Goal: Transaction & Acquisition: Purchase product/service

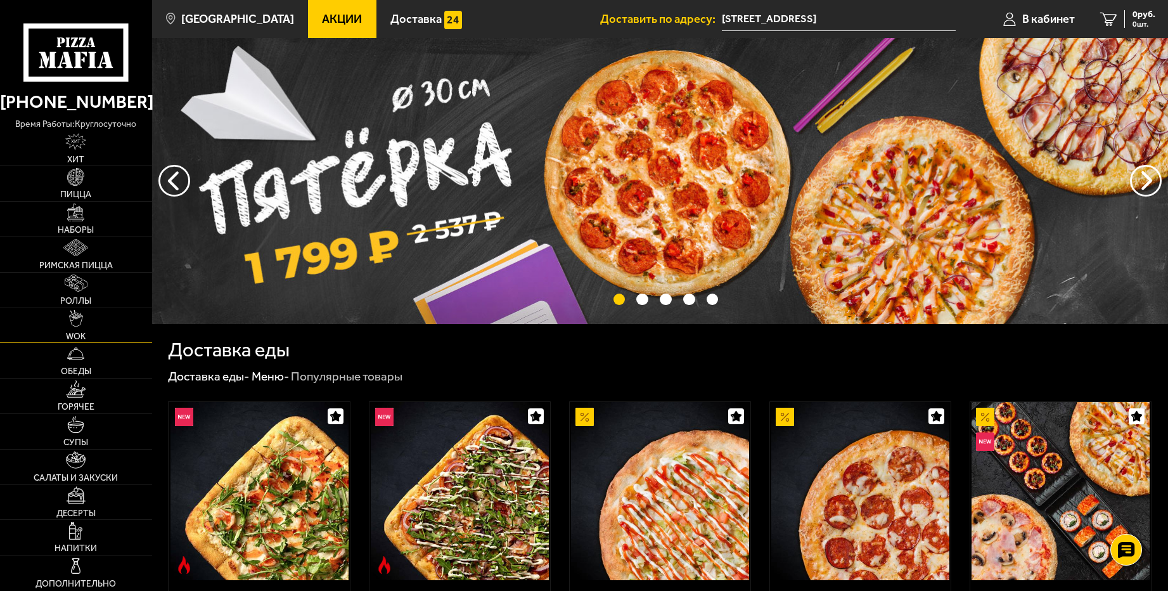
click at [84, 323] on link "WOK" at bounding box center [76, 325] width 152 height 35
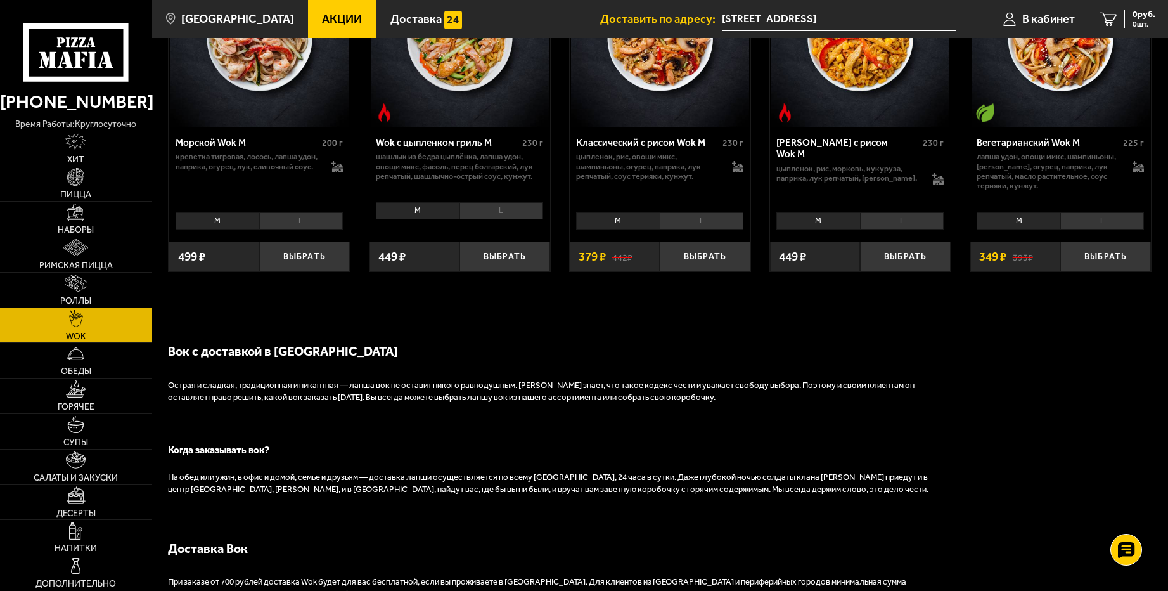
scroll to position [609, 0]
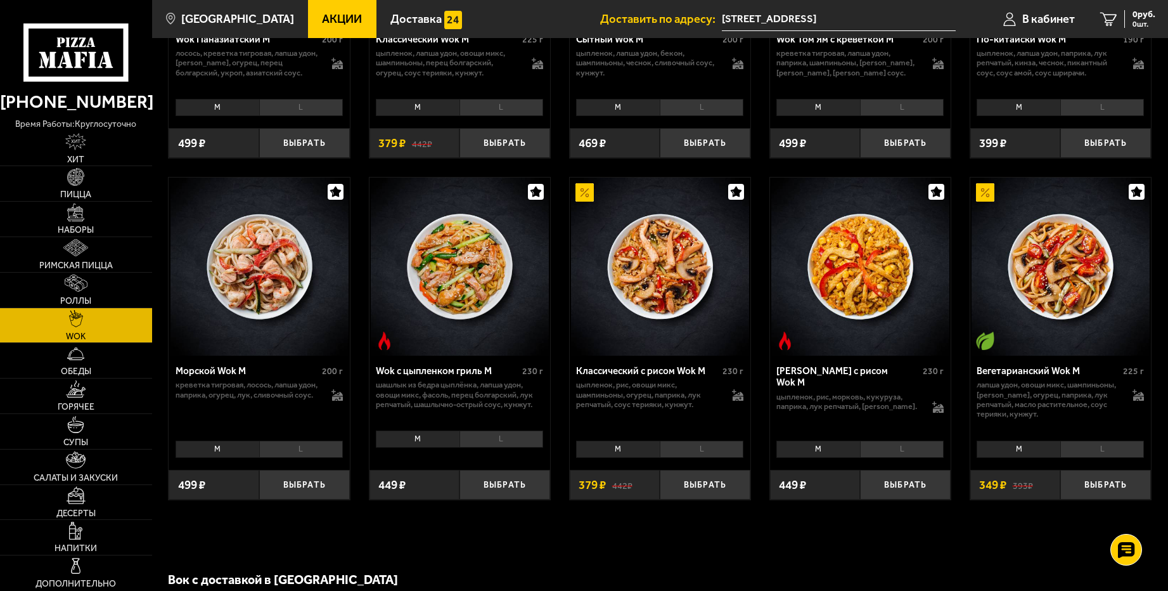
click at [467, 311] on img at bounding box center [460, 266] width 178 height 178
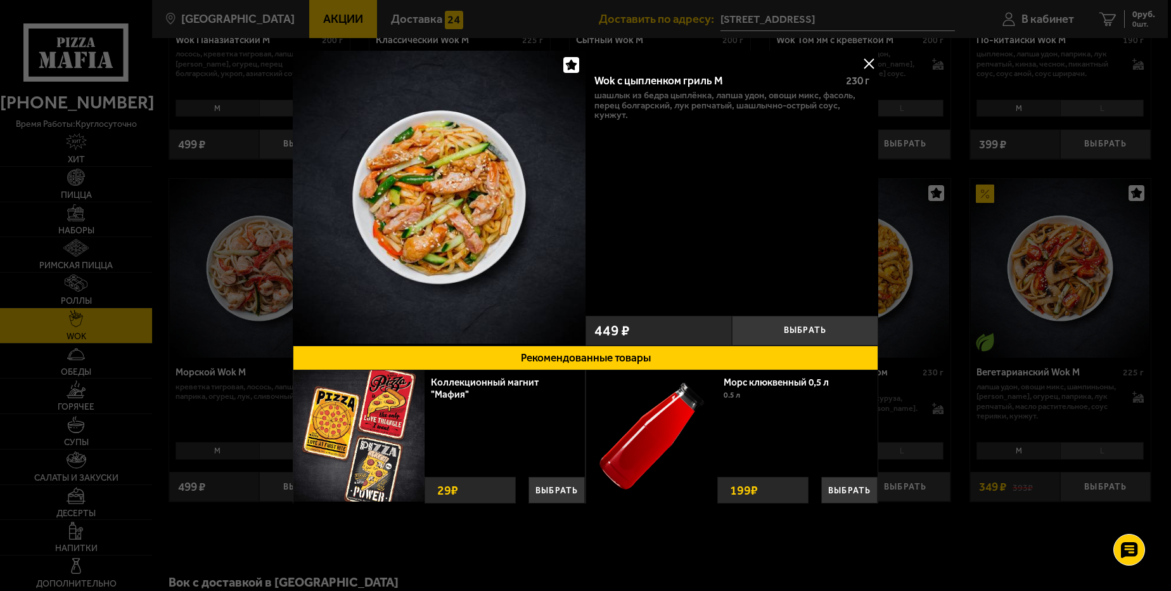
click at [877, 59] on button at bounding box center [869, 63] width 19 height 19
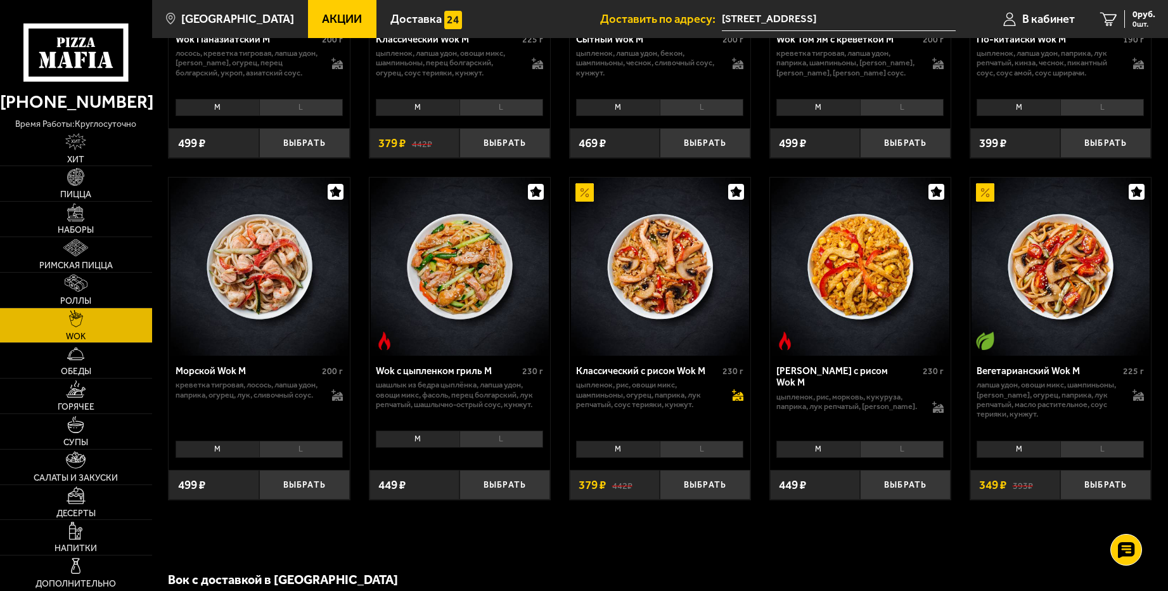
click at [740, 401] on icon at bounding box center [738, 399] width 11 height 4
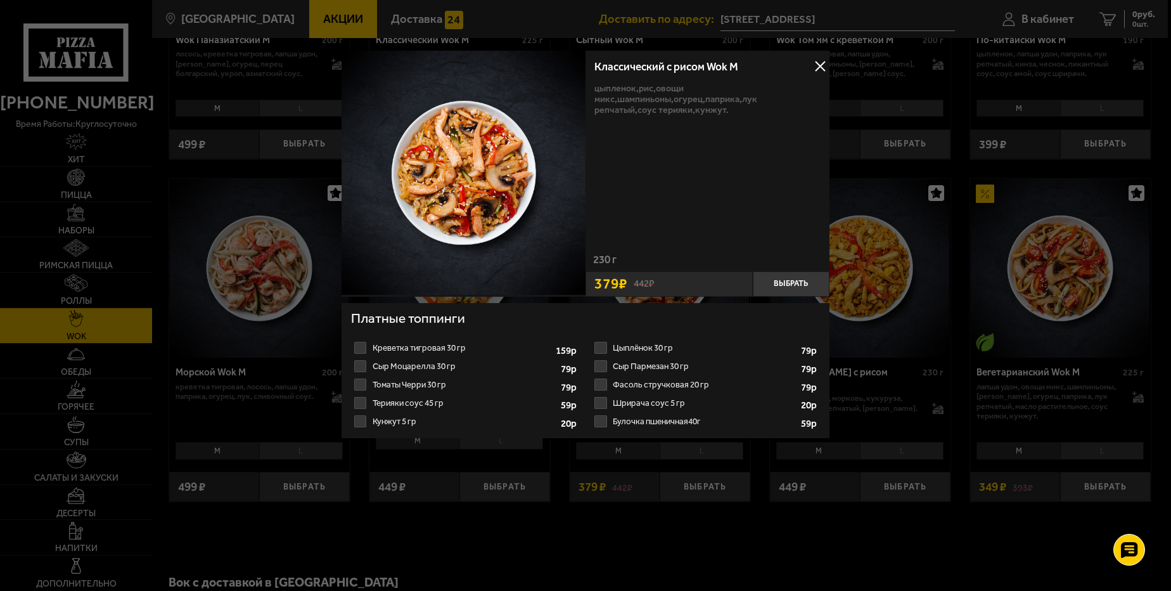
click at [818, 64] on button at bounding box center [820, 65] width 19 height 19
